Goal: Navigation & Orientation: Find specific page/section

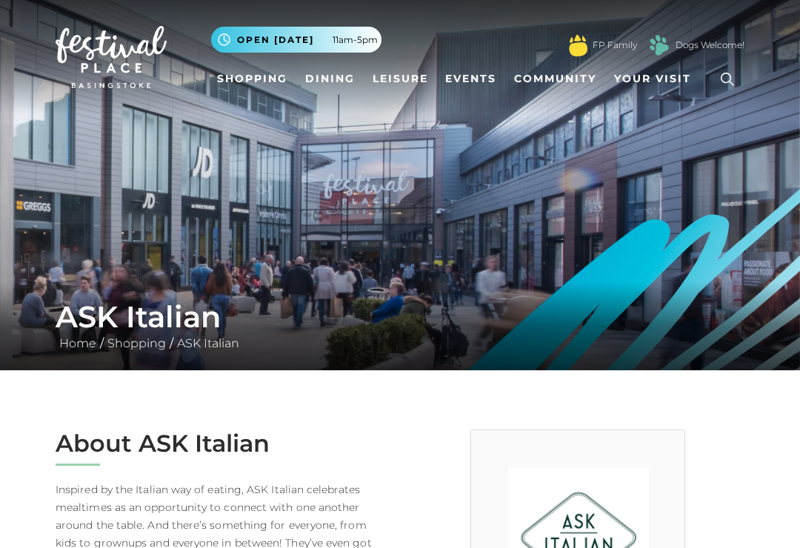
click at [237, 87] on link "Shopping" at bounding box center [252, 78] width 82 height 27
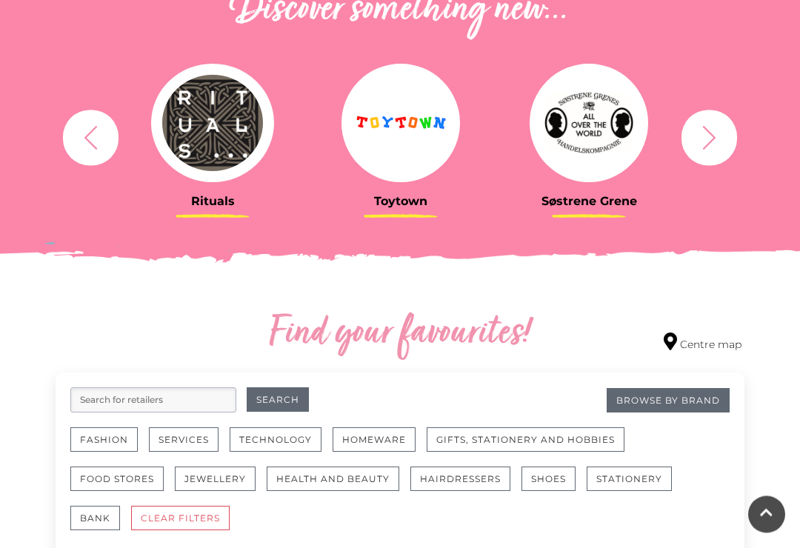
scroll to position [561, 0]
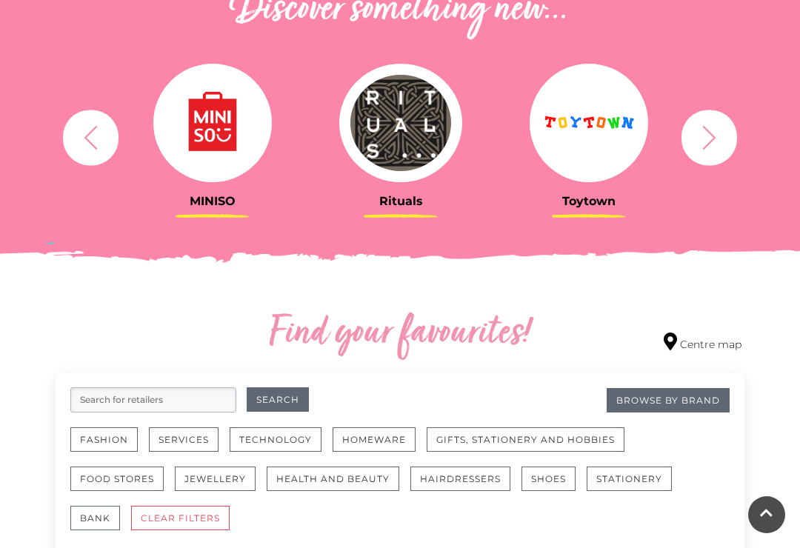
click at [101, 137] on icon "button" at bounding box center [90, 137] width 27 height 27
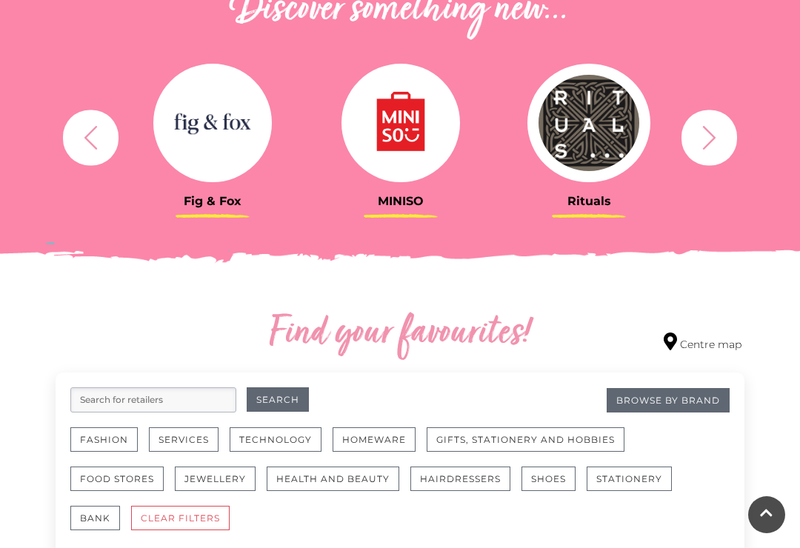
click at [179, 110] on img at bounding box center [212, 123] width 119 height 119
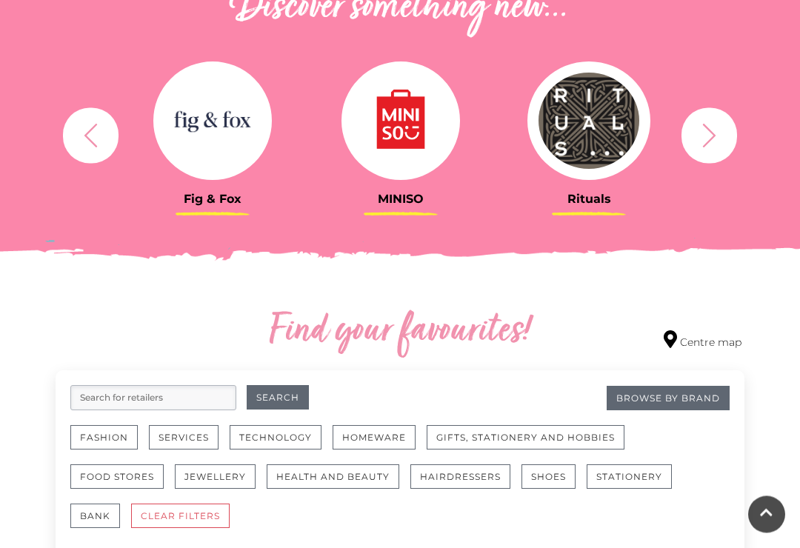
scroll to position [575, 0]
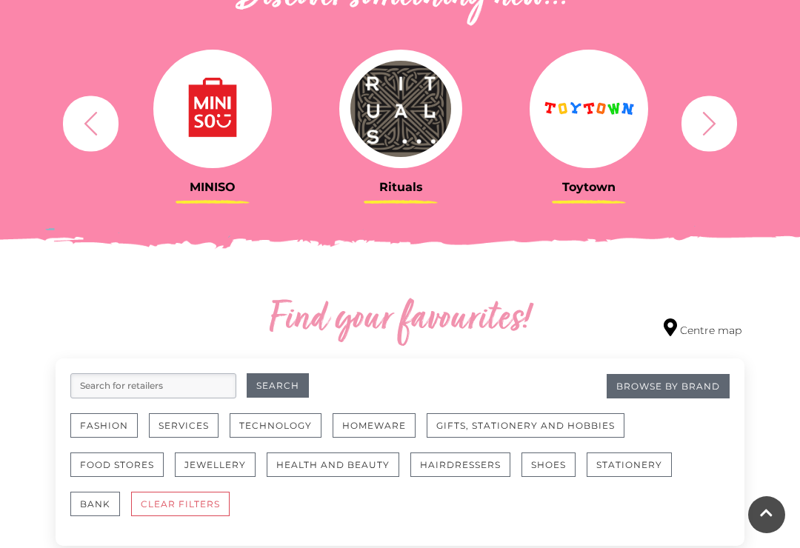
click at [224, 102] on img at bounding box center [212, 109] width 119 height 119
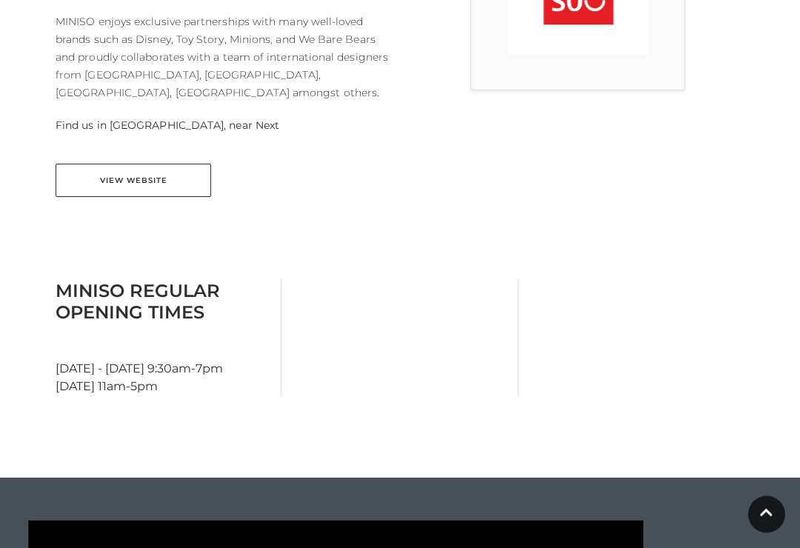
scroll to position [585, 0]
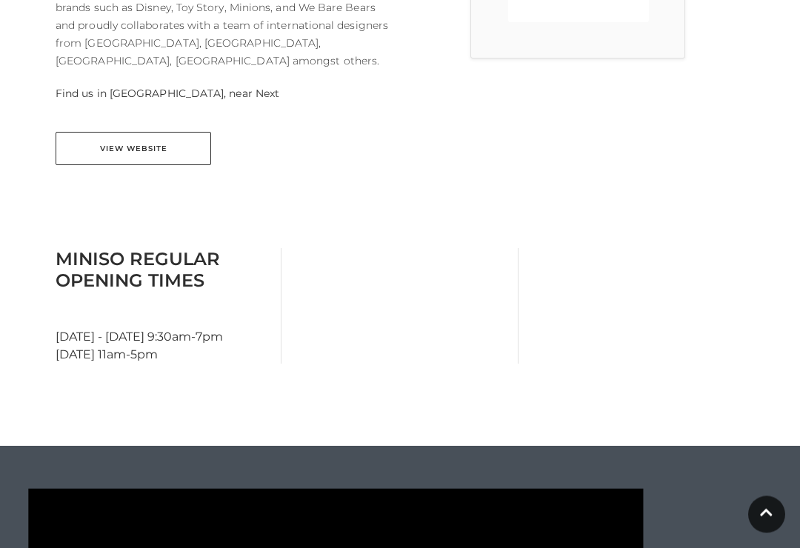
click at [194, 133] on link "View Website" at bounding box center [134, 149] width 156 height 33
